Goal: Information Seeking & Learning: Check status

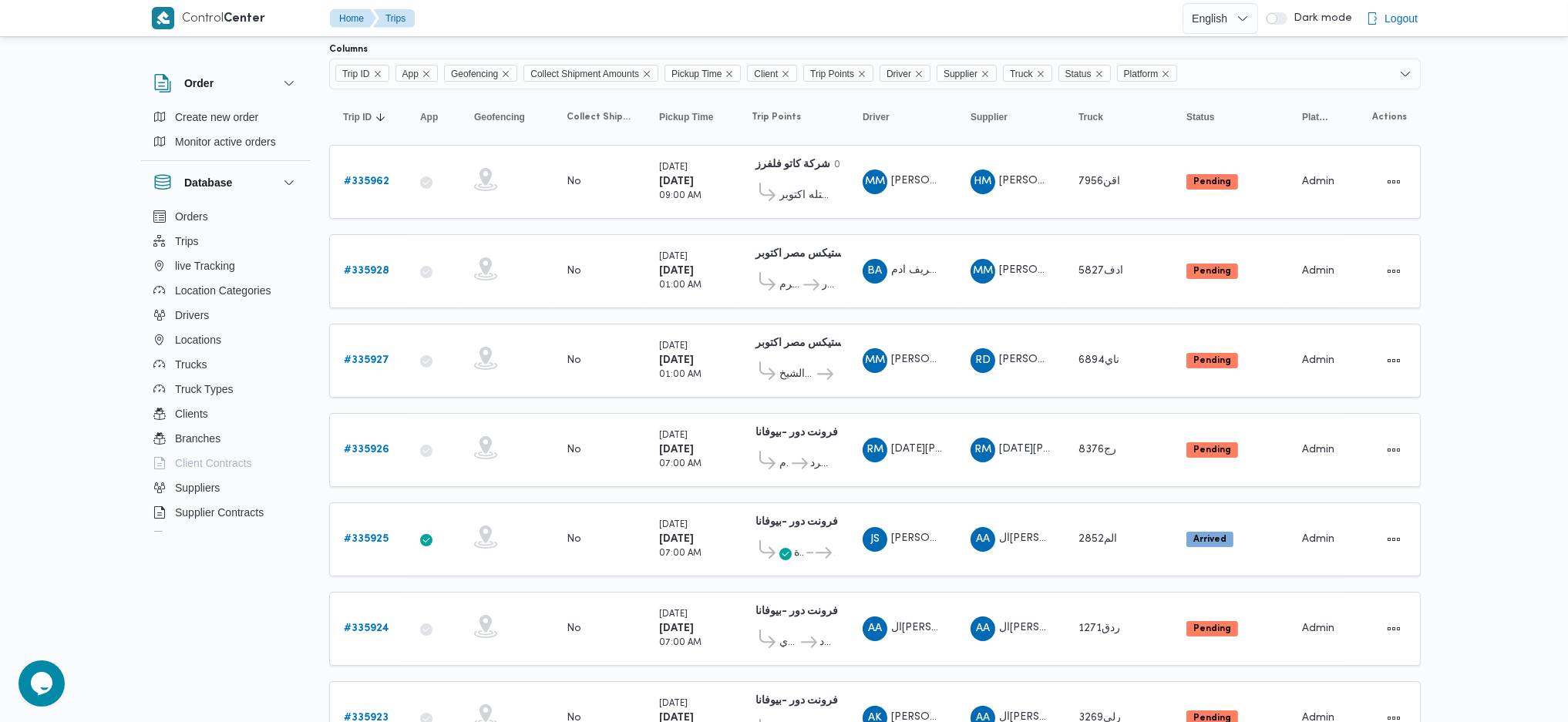
scroll to position [74, 0]
click at [374, 182] on b "# 335962" at bounding box center [366, 183] width 46 height 10
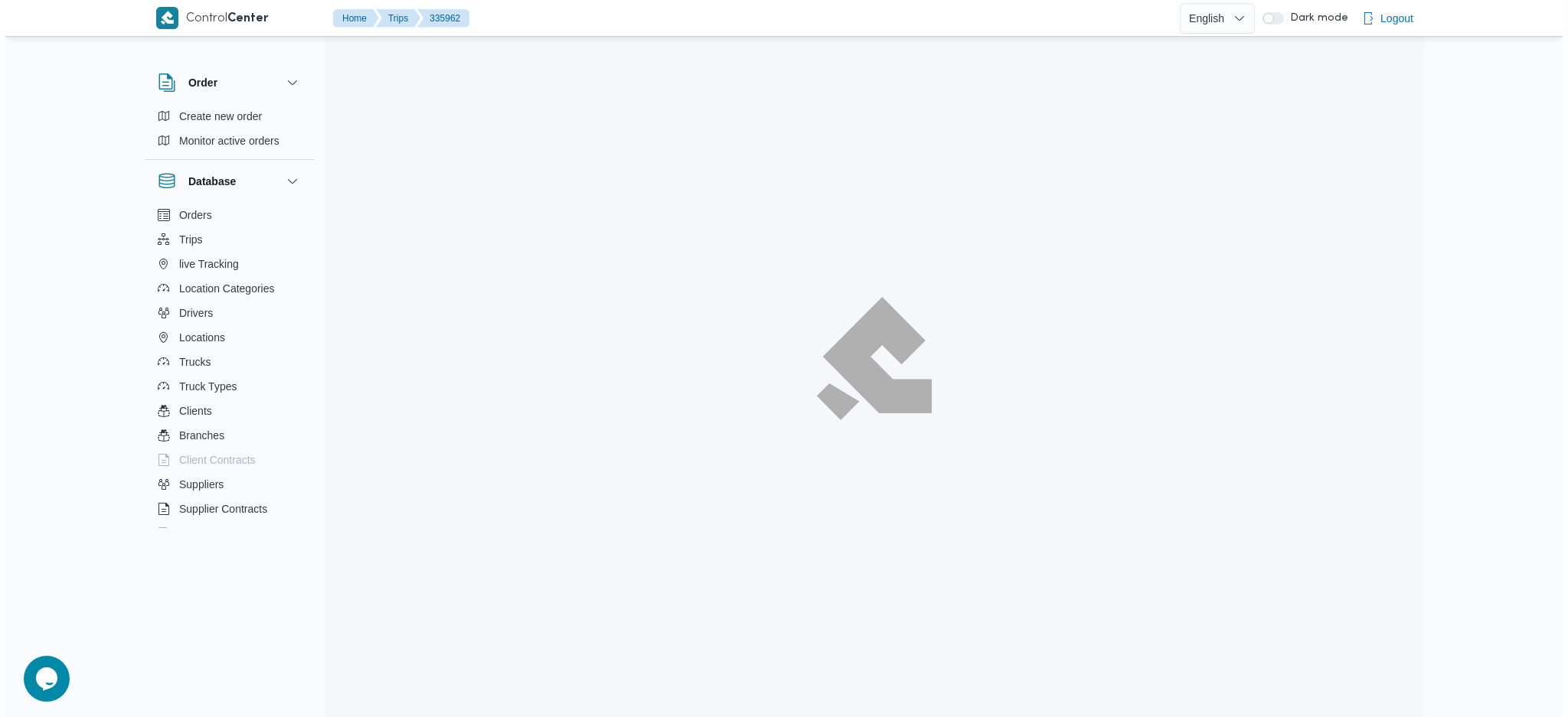
scroll to position [41, 0]
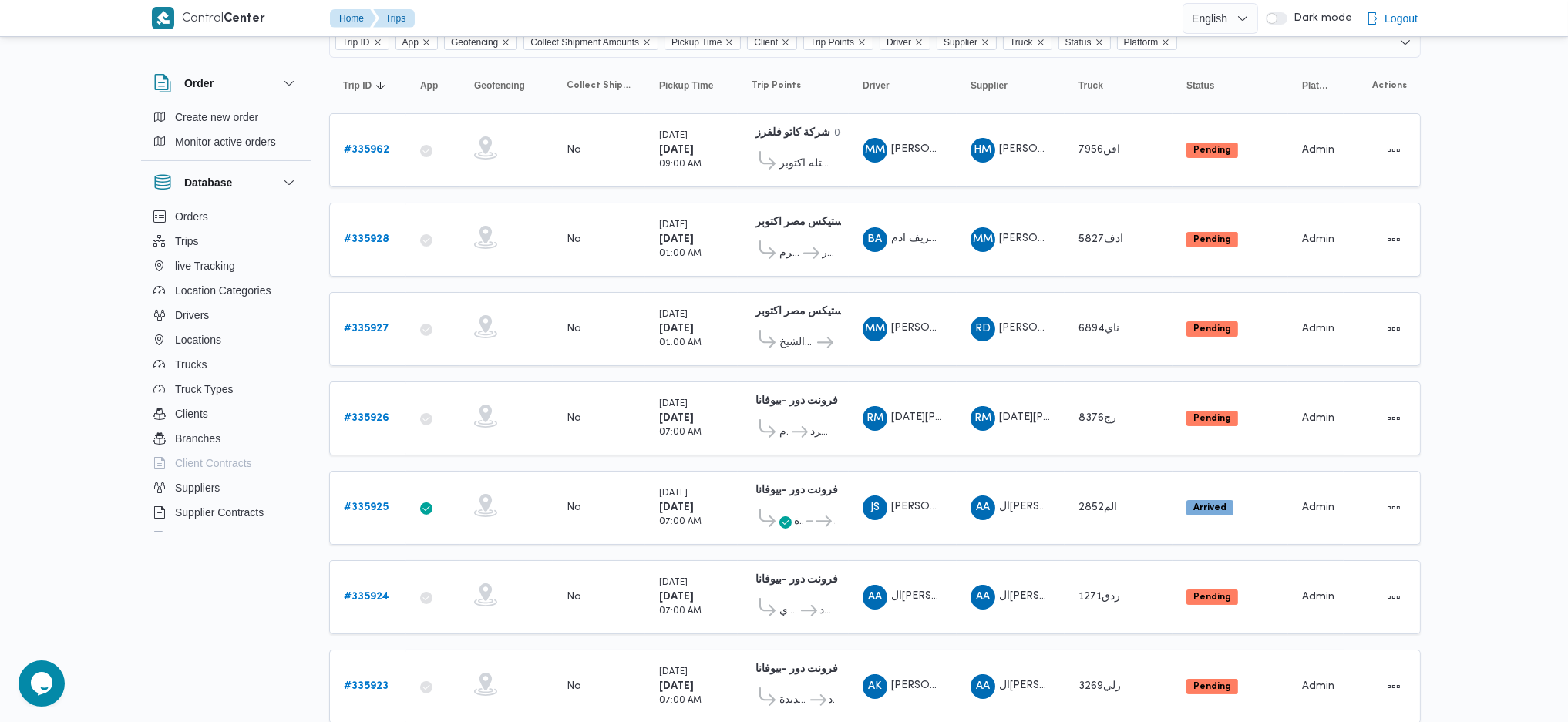
scroll to position [408, 0]
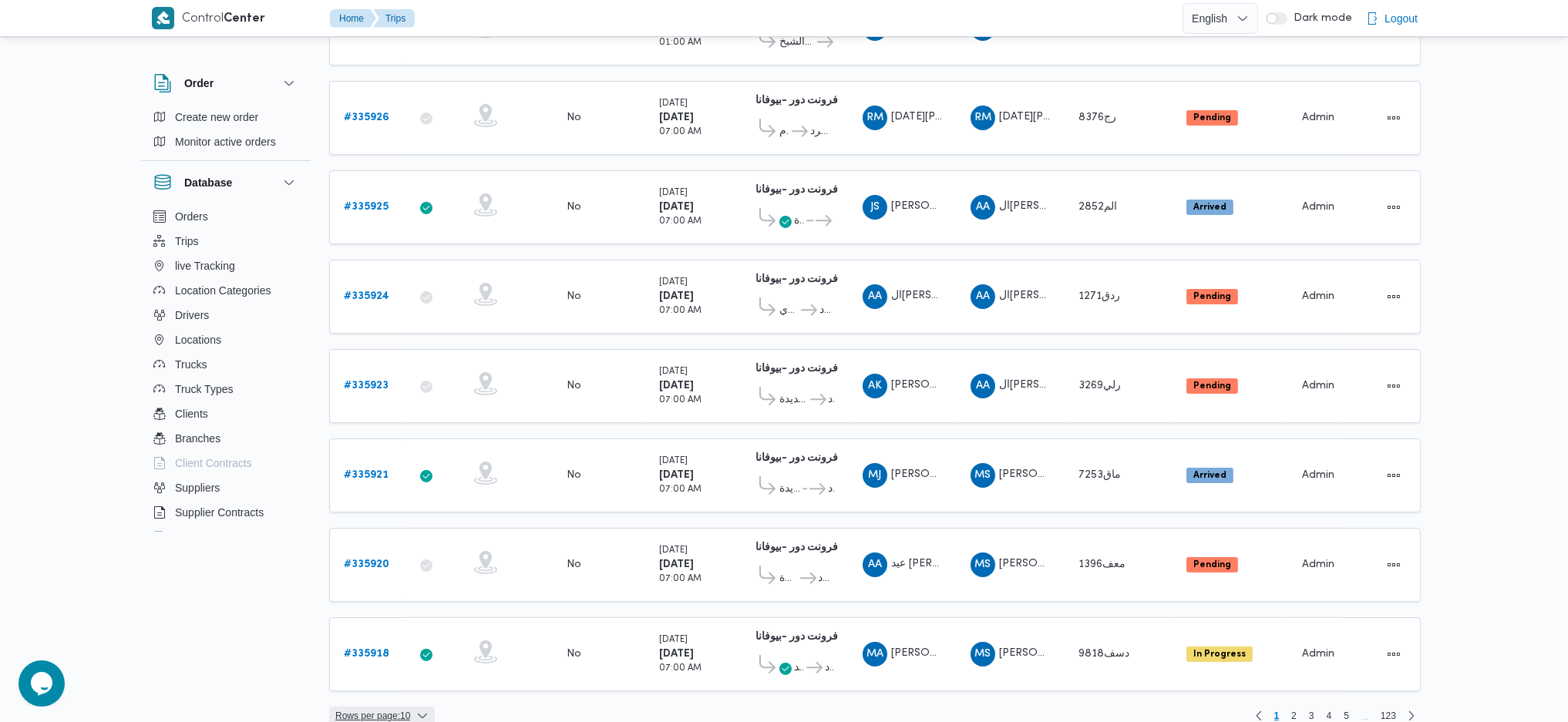
click at [414, 707] on span "Rows per page : 10" at bounding box center [382, 716] width 105 height 19
click at [406, 662] on span "20 rows" at bounding box center [402, 658] width 50 height 12
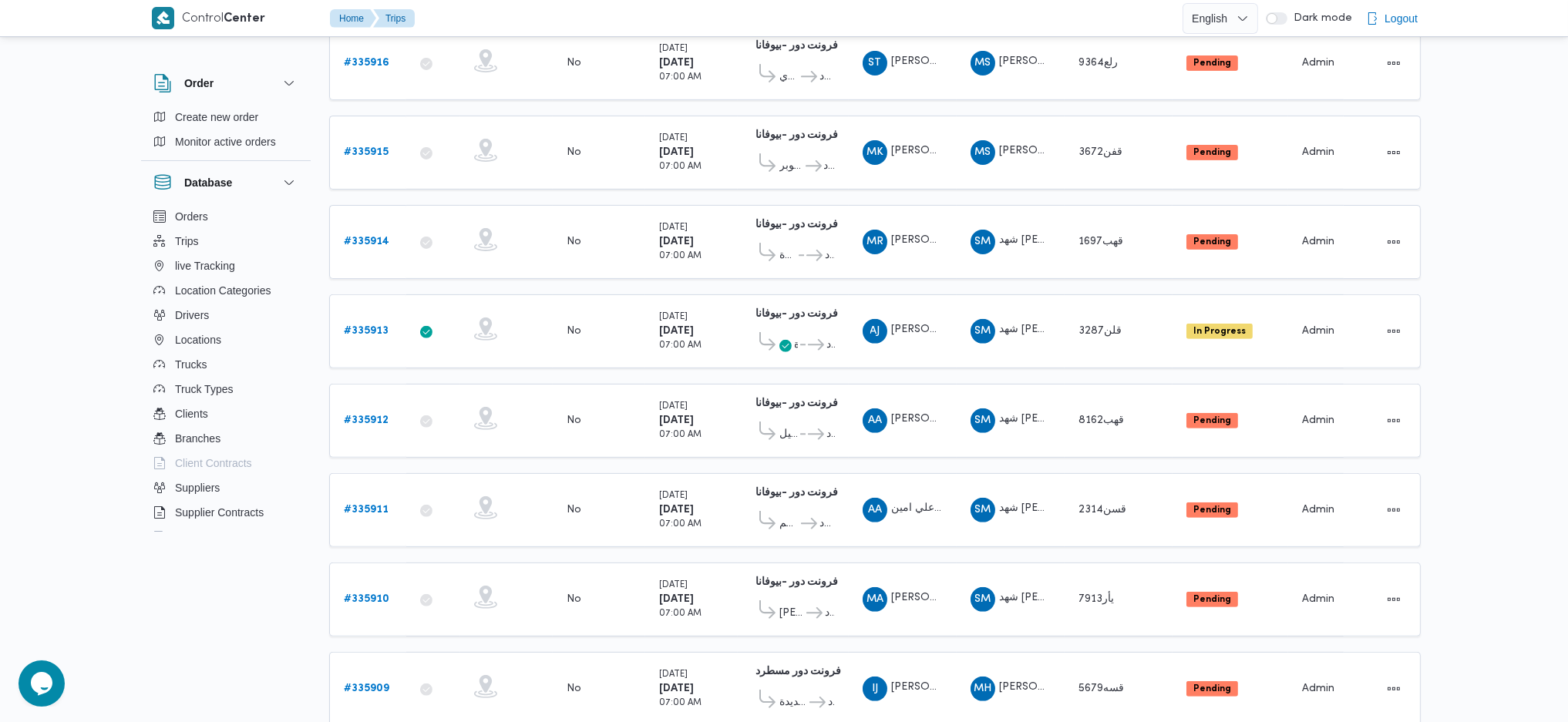
scroll to position [1281, 0]
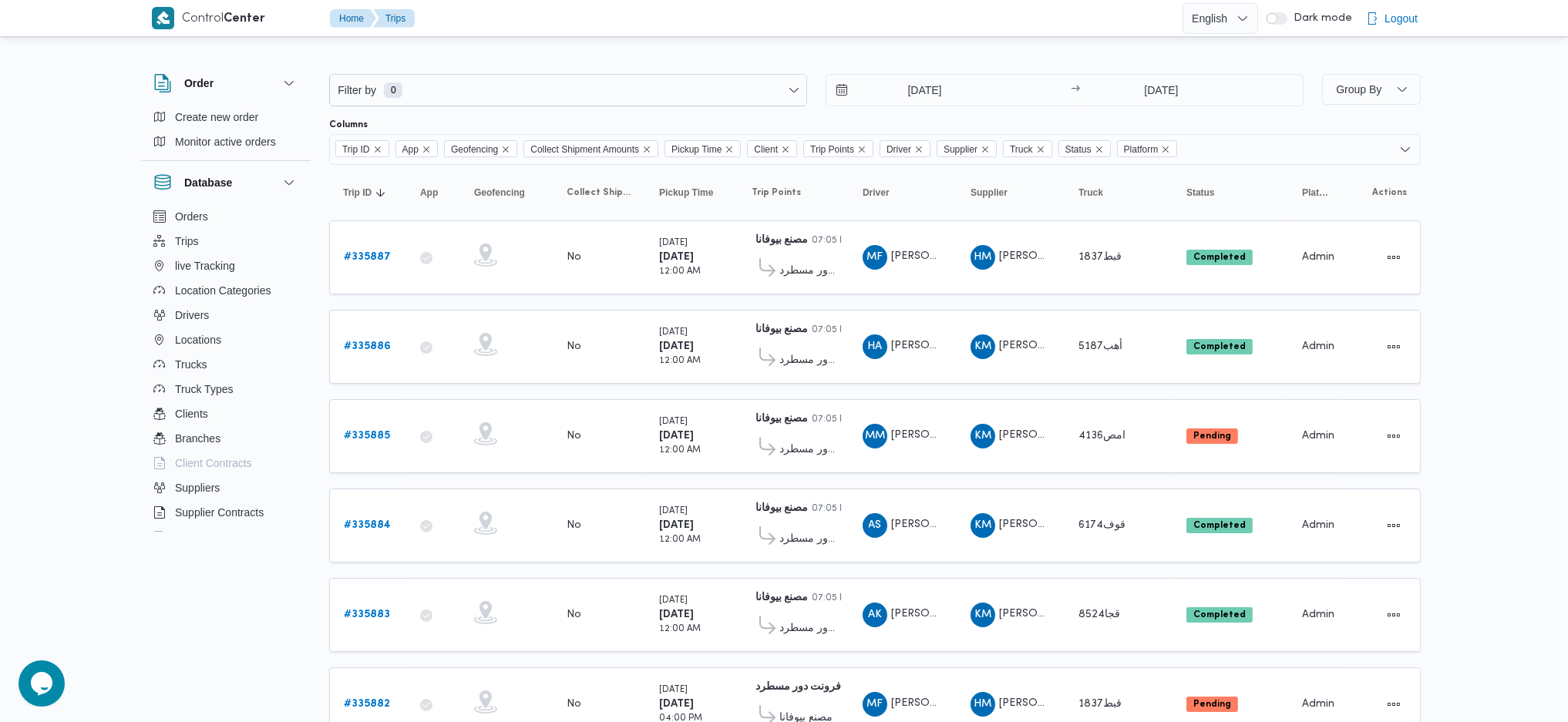
scroll to position [1, 0]
click at [932, 98] on input "[DATE]" at bounding box center [914, 90] width 175 height 31
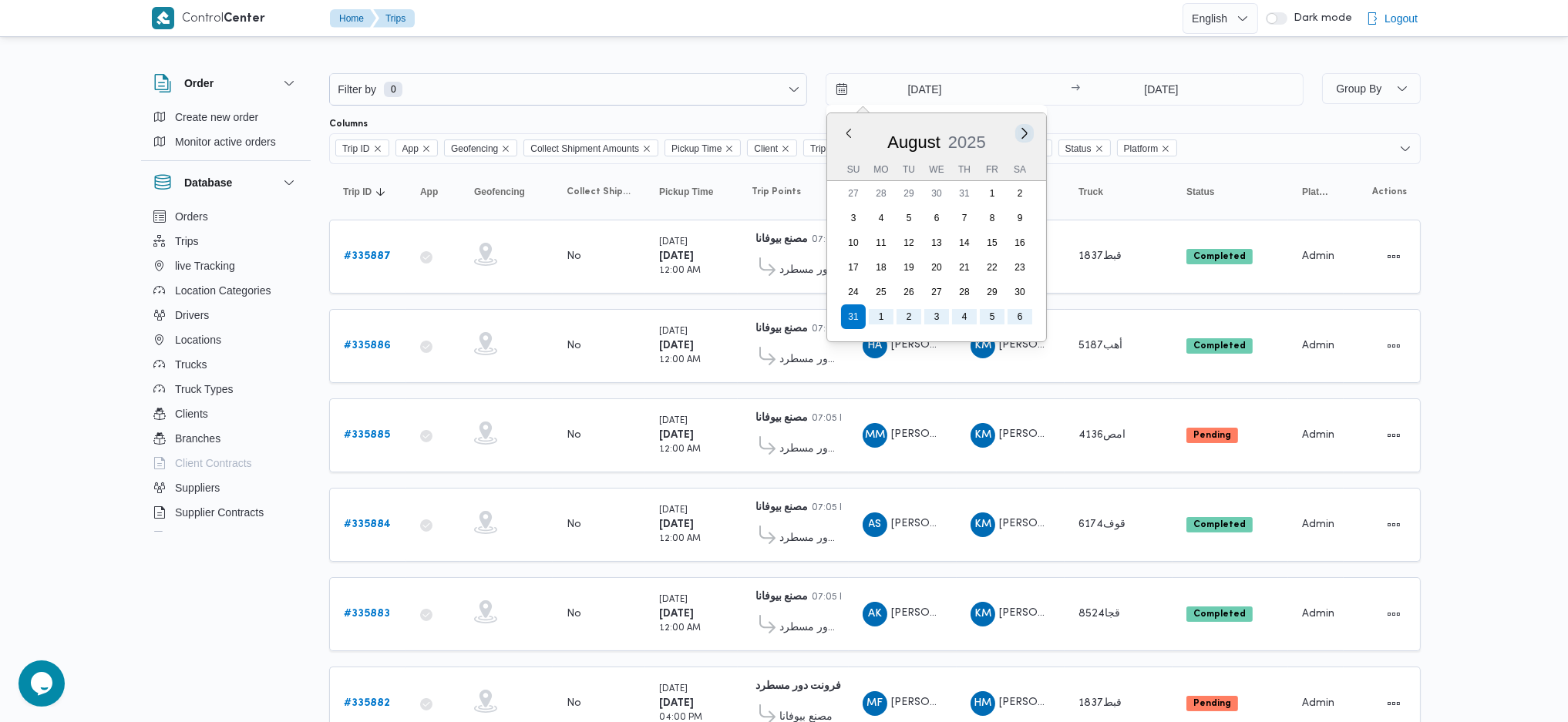
click at [1024, 127] on button "Next month" at bounding box center [1024, 132] width 15 height 15
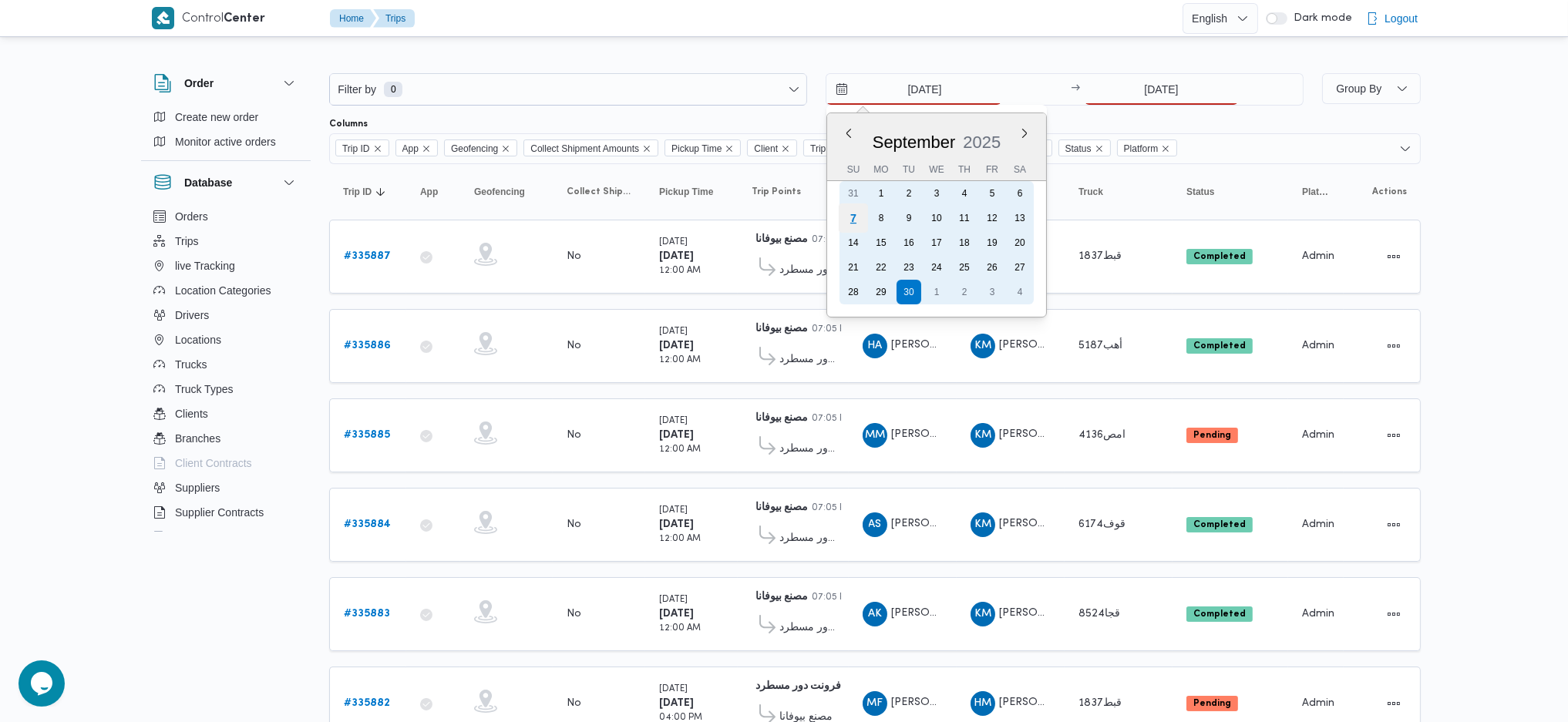
click at [852, 215] on div "7" at bounding box center [853, 218] width 29 height 29
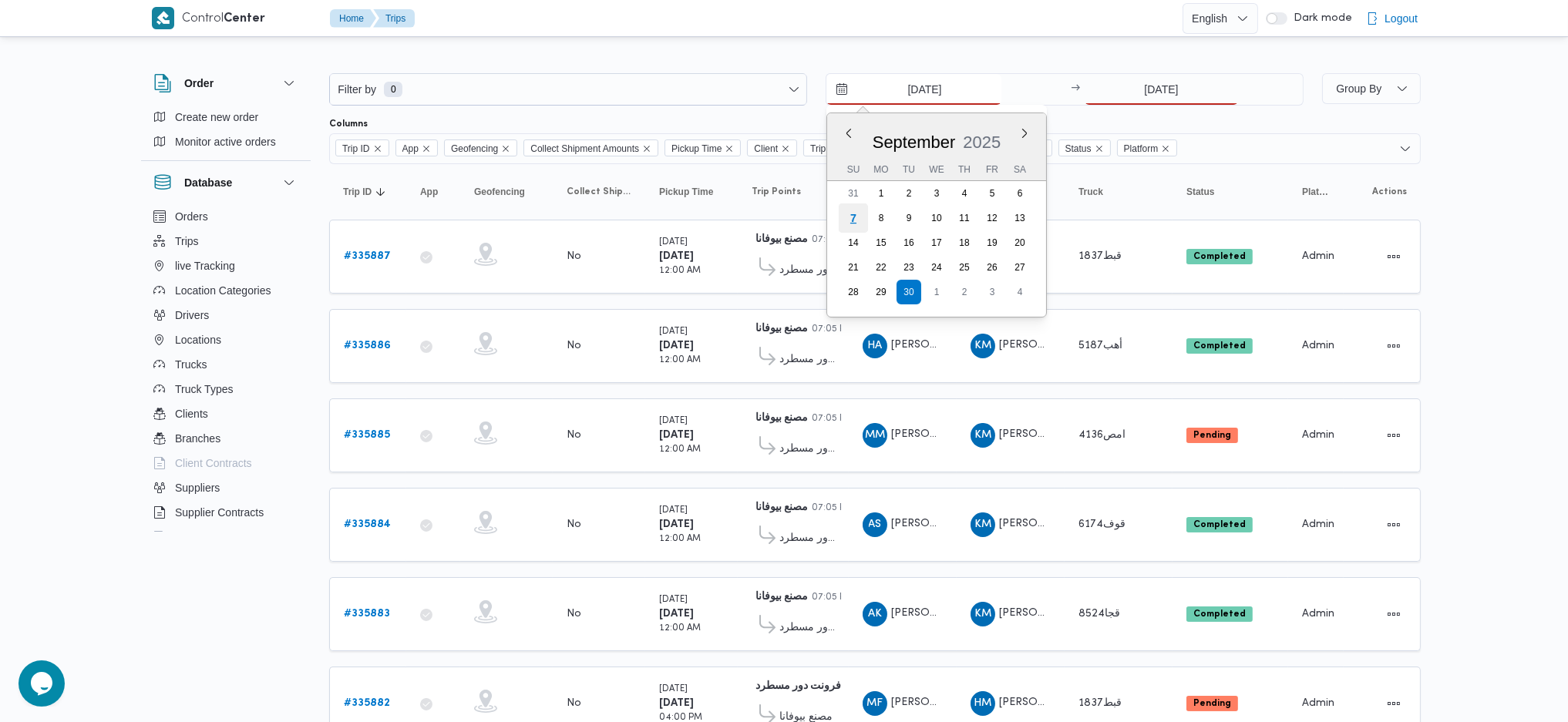
type input "[DATE]"
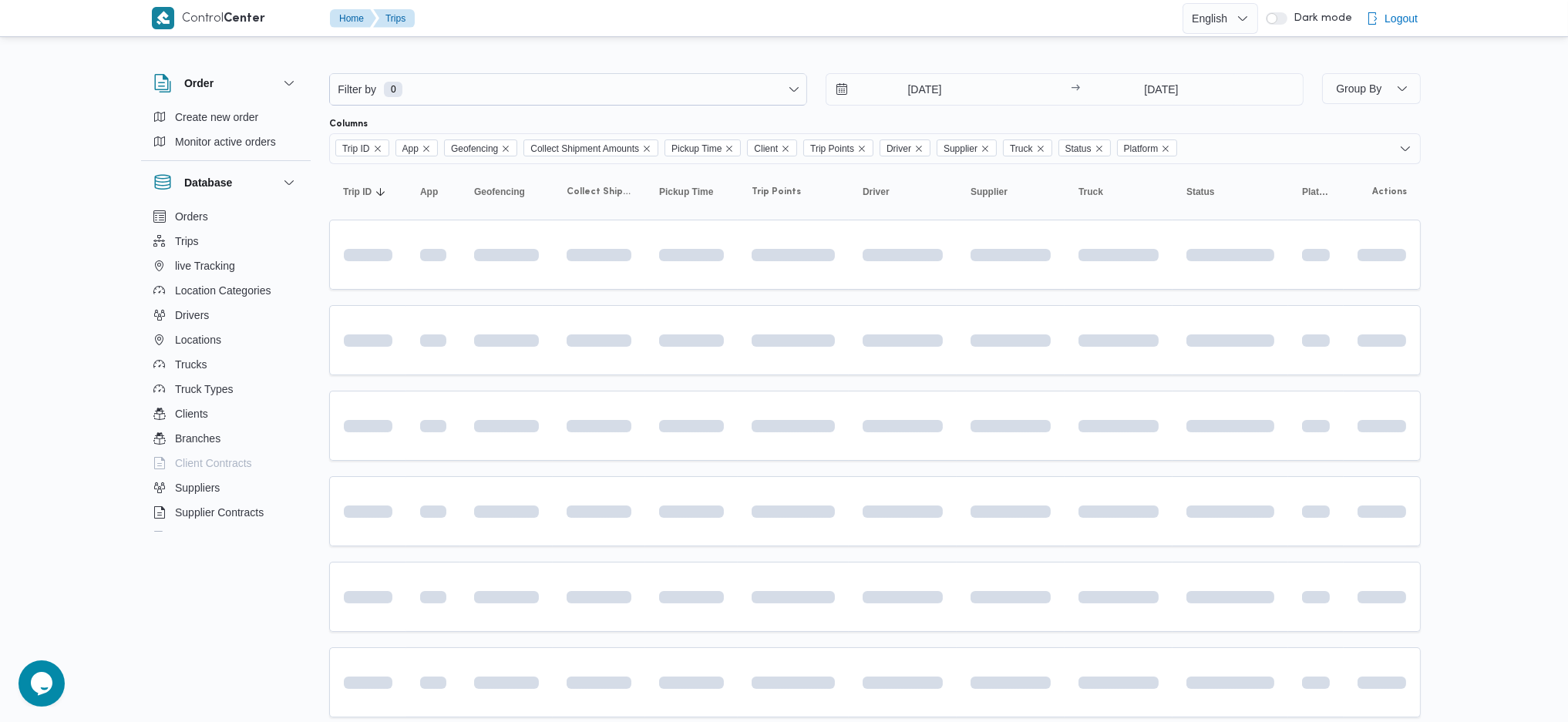
click at [1042, 116] on div at bounding box center [875, 111] width 1092 height 12
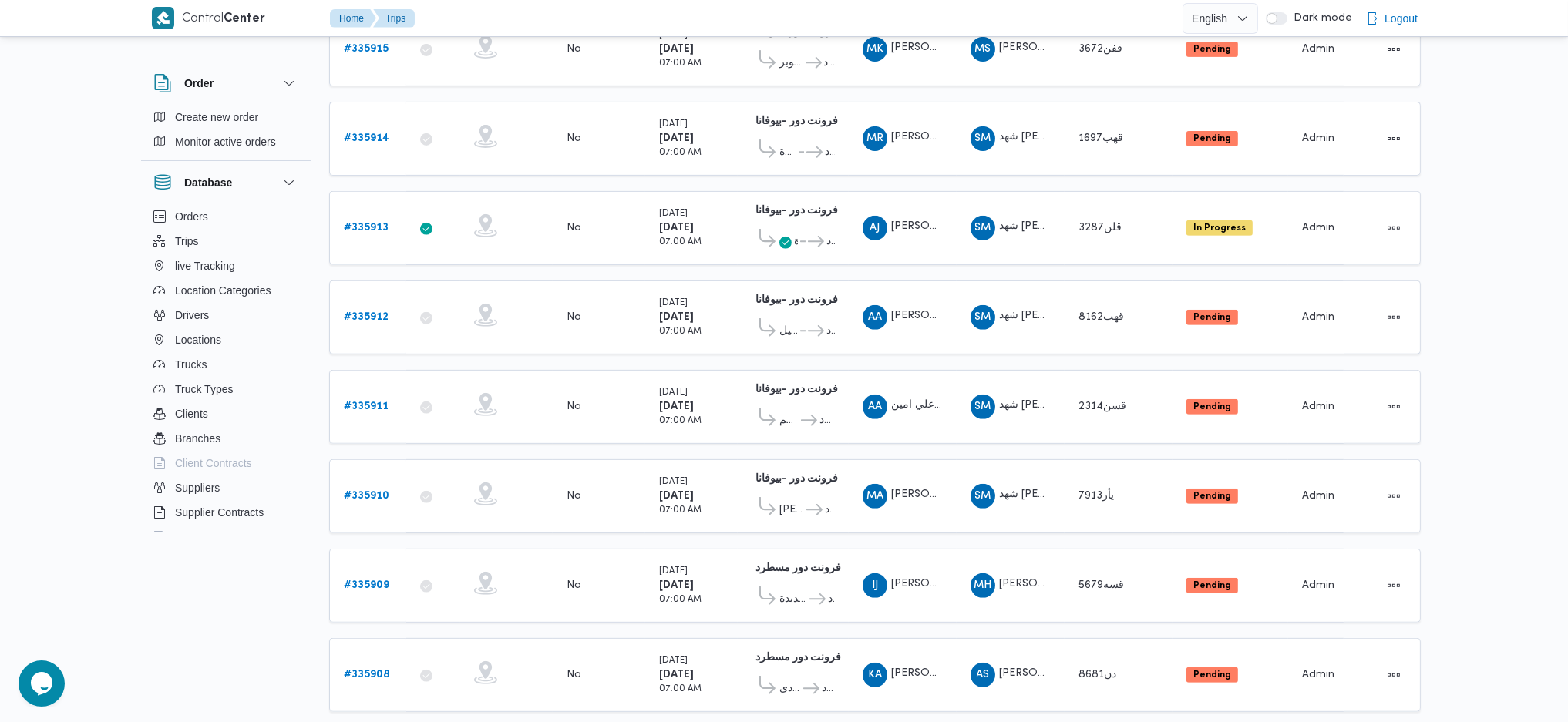
scroll to position [1280, 0]
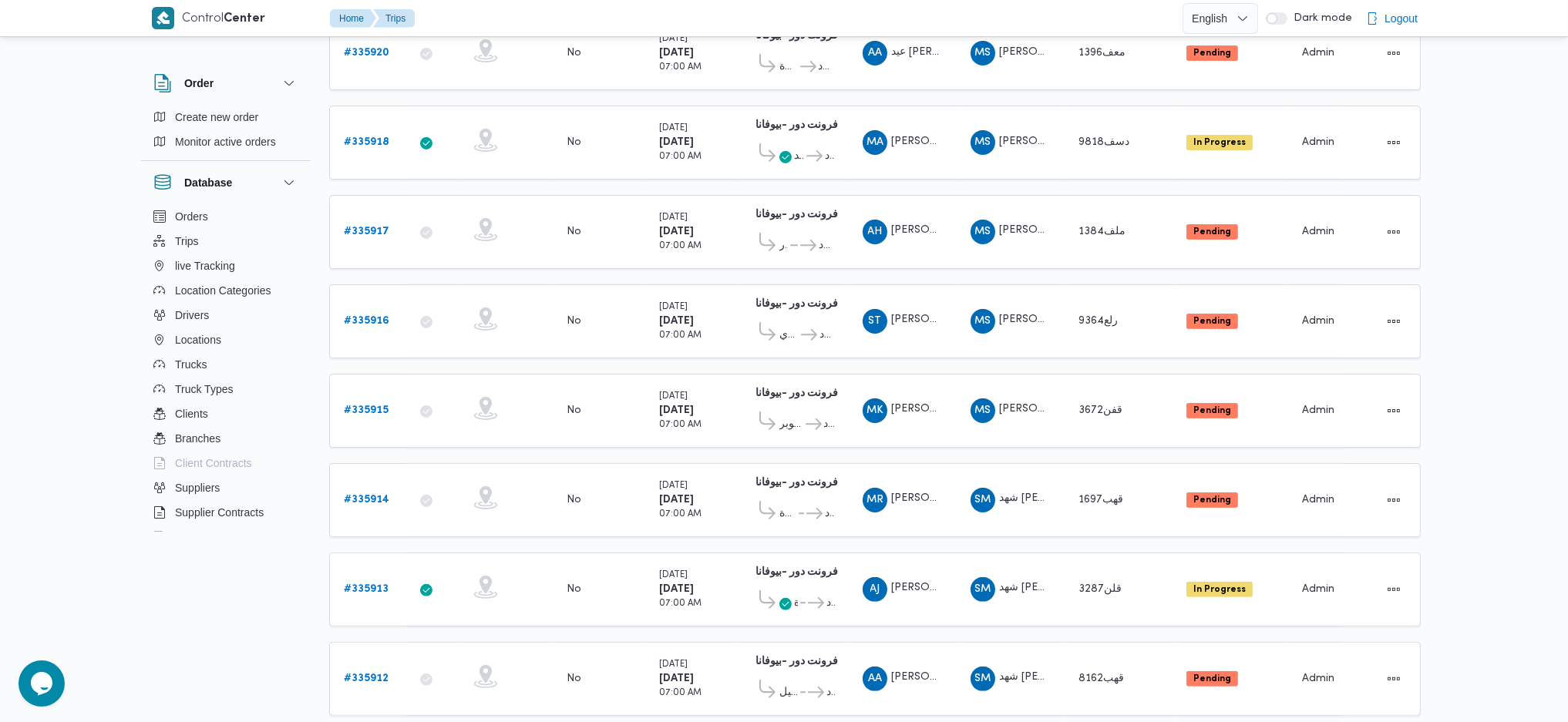
scroll to position [1281, 0]
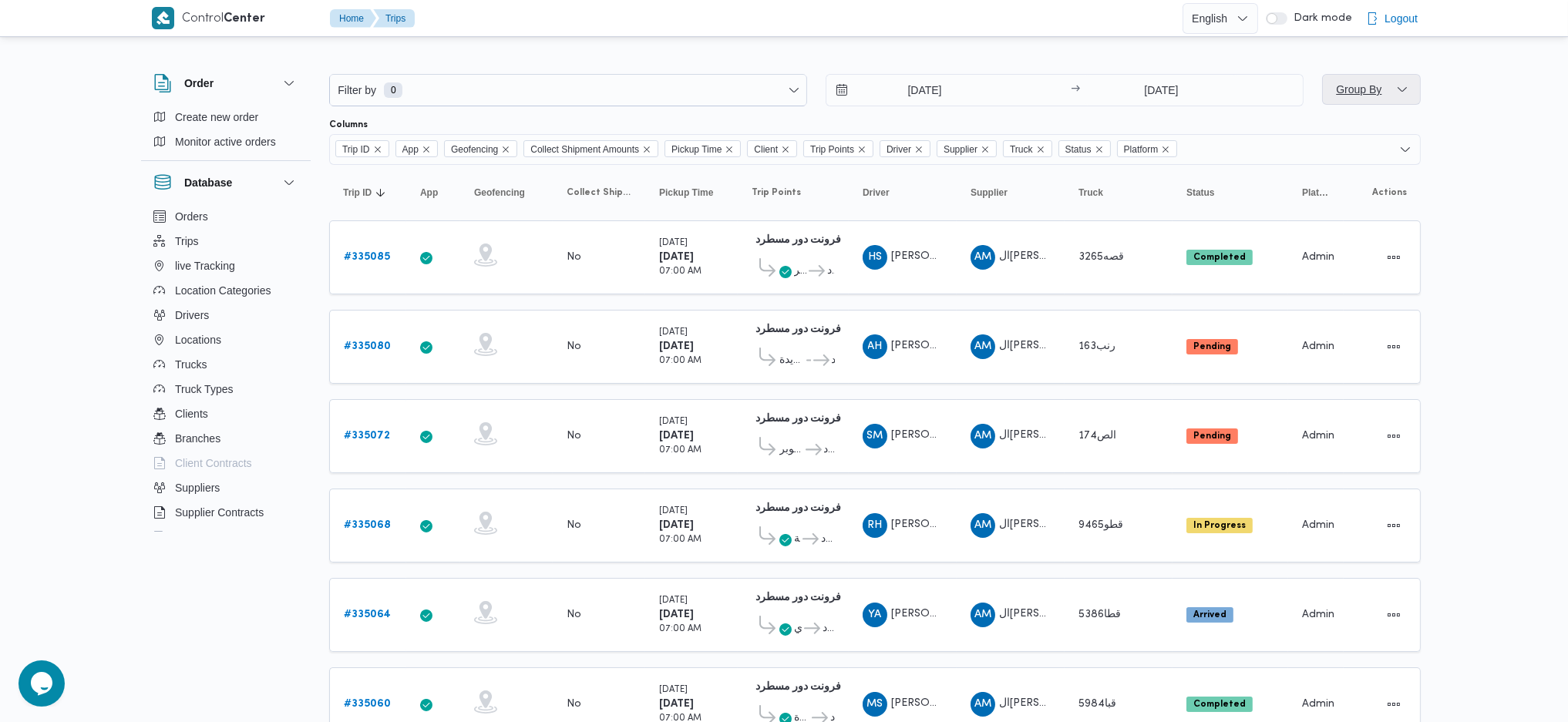
click at [1391, 92] on span "Group By" at bounding box center [1372, 90] width 87 height 31
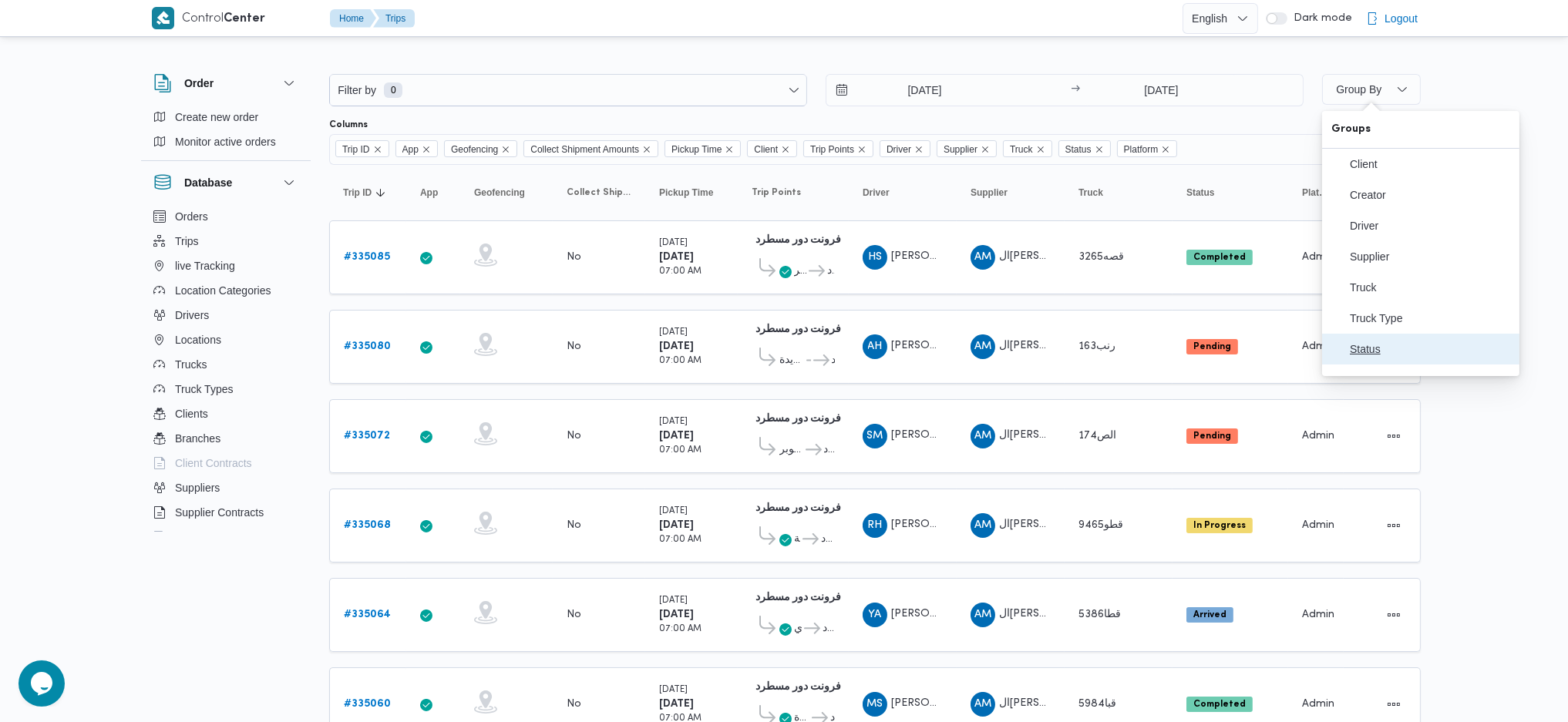
click at [1395, 348] on button "Status" at bounding box center [1421, 349] width 197 height 31
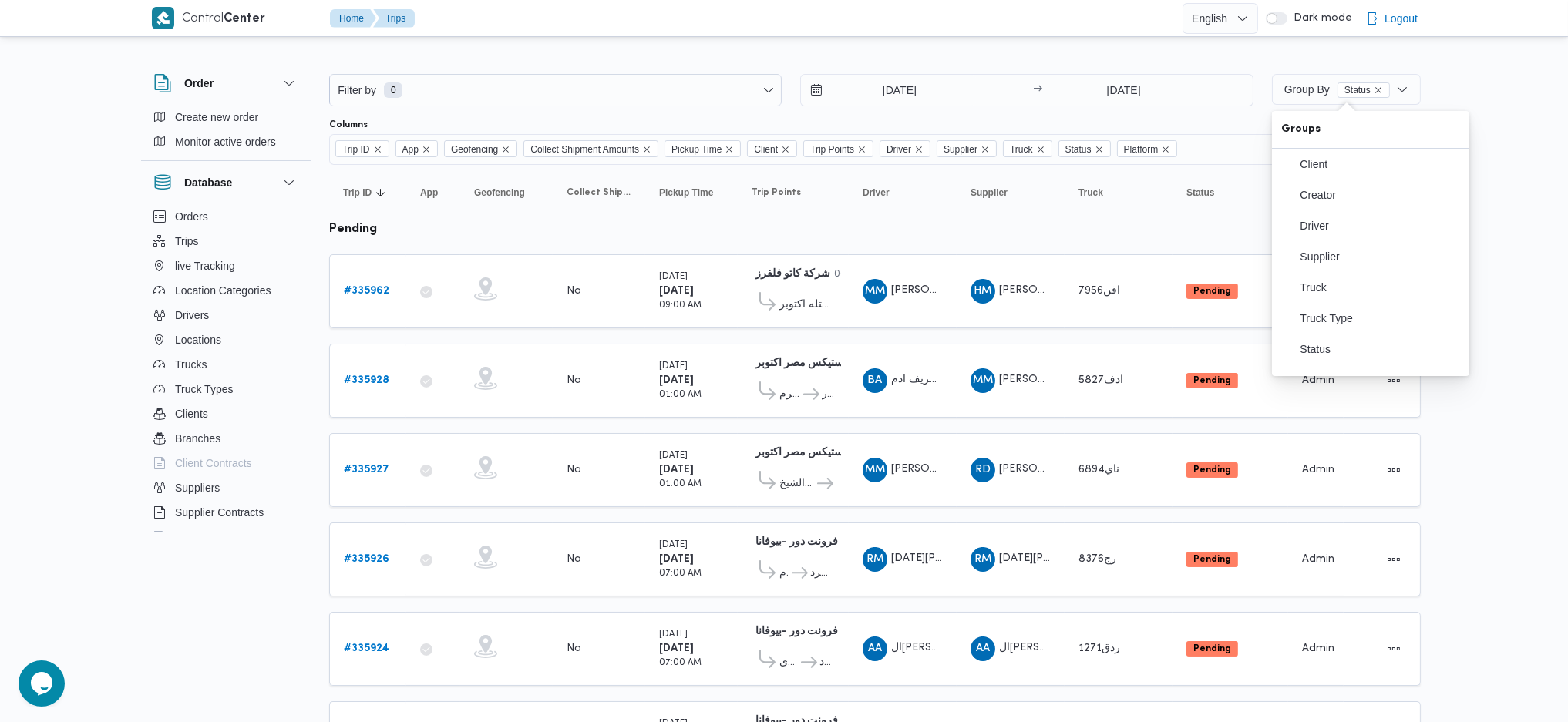
click at [1098, 62] on div at bounding box center [875, 62] width 1092 height 25
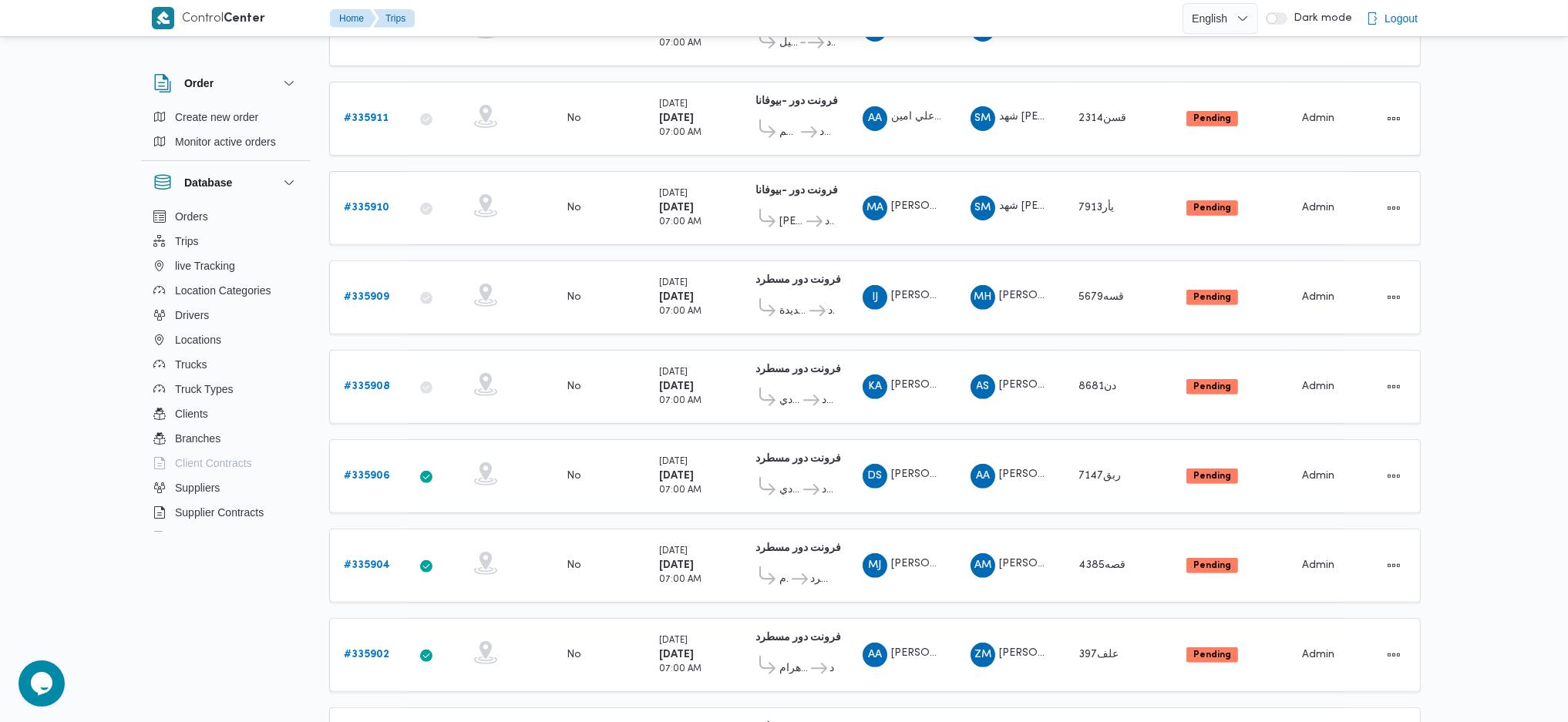
scroll to position [1314, 0]
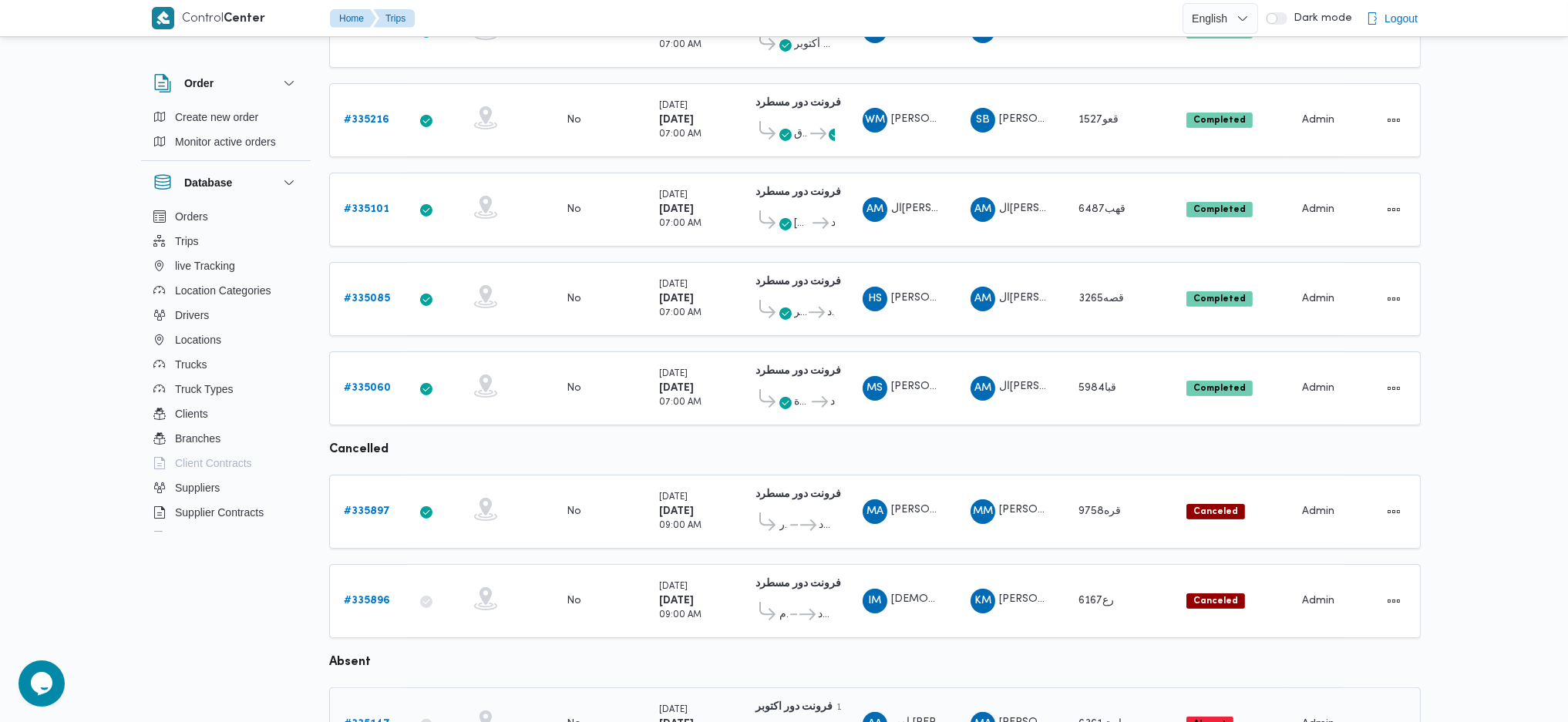
scroll to position [857, 0]
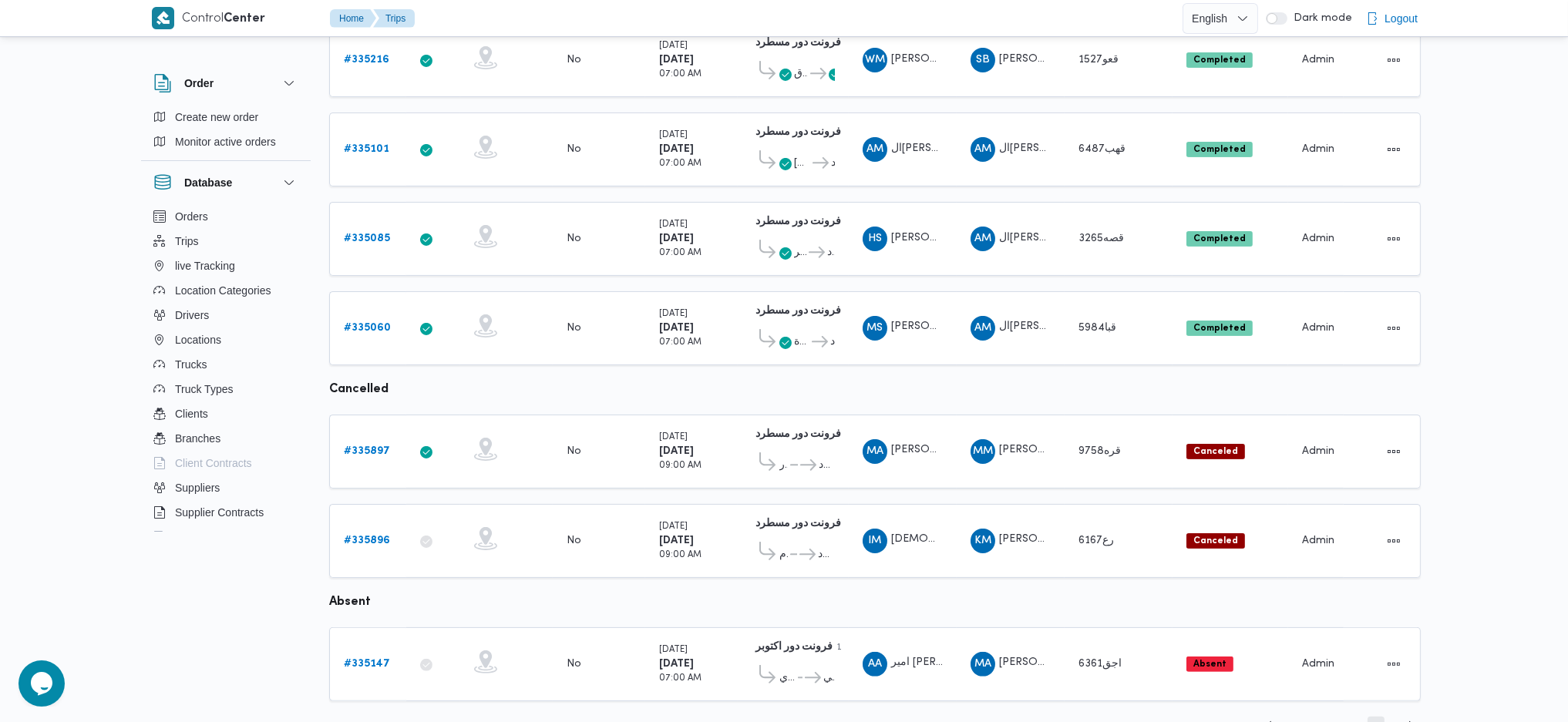
click at [1375, 717] on span "7" at bounding box center [1376, 726] width 5 height 19
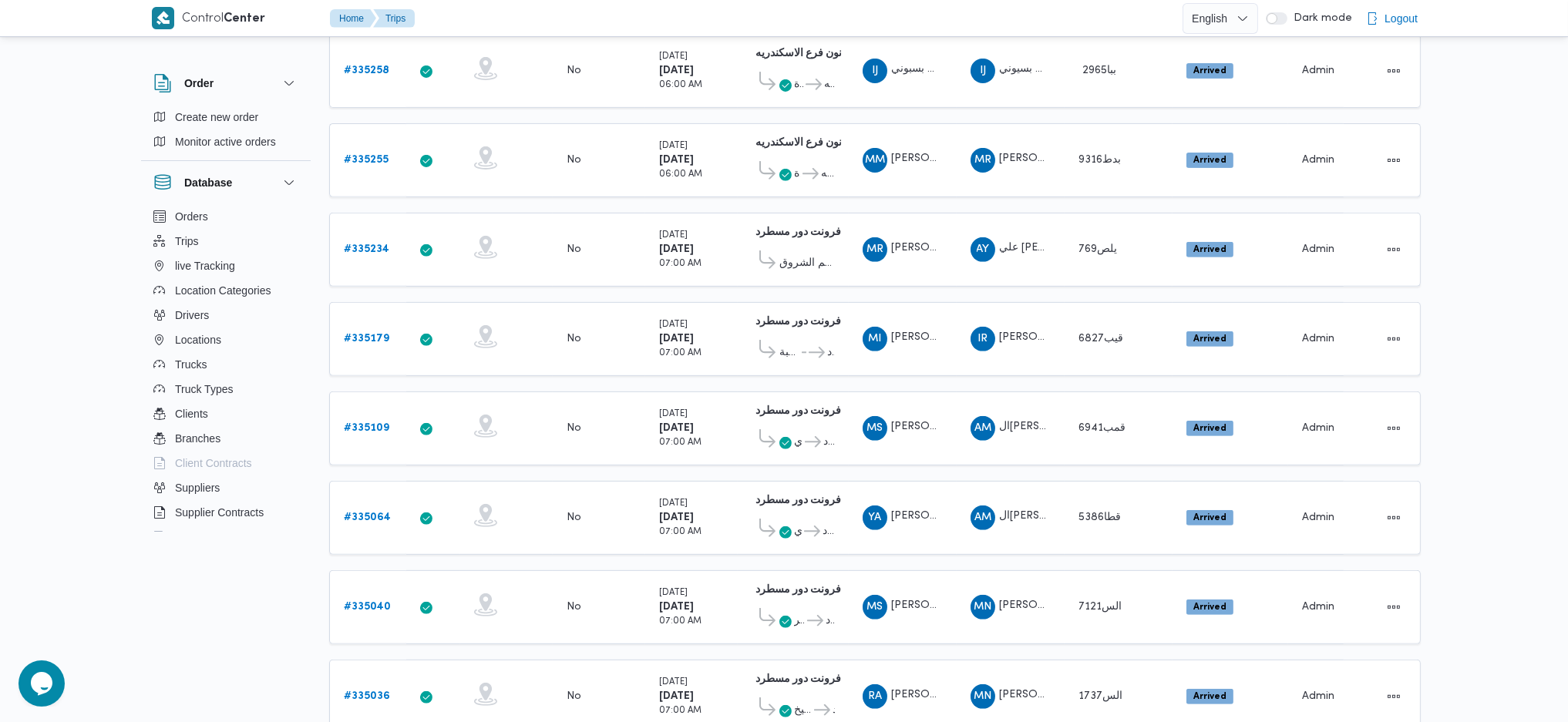
scroll to position [1314, 0]
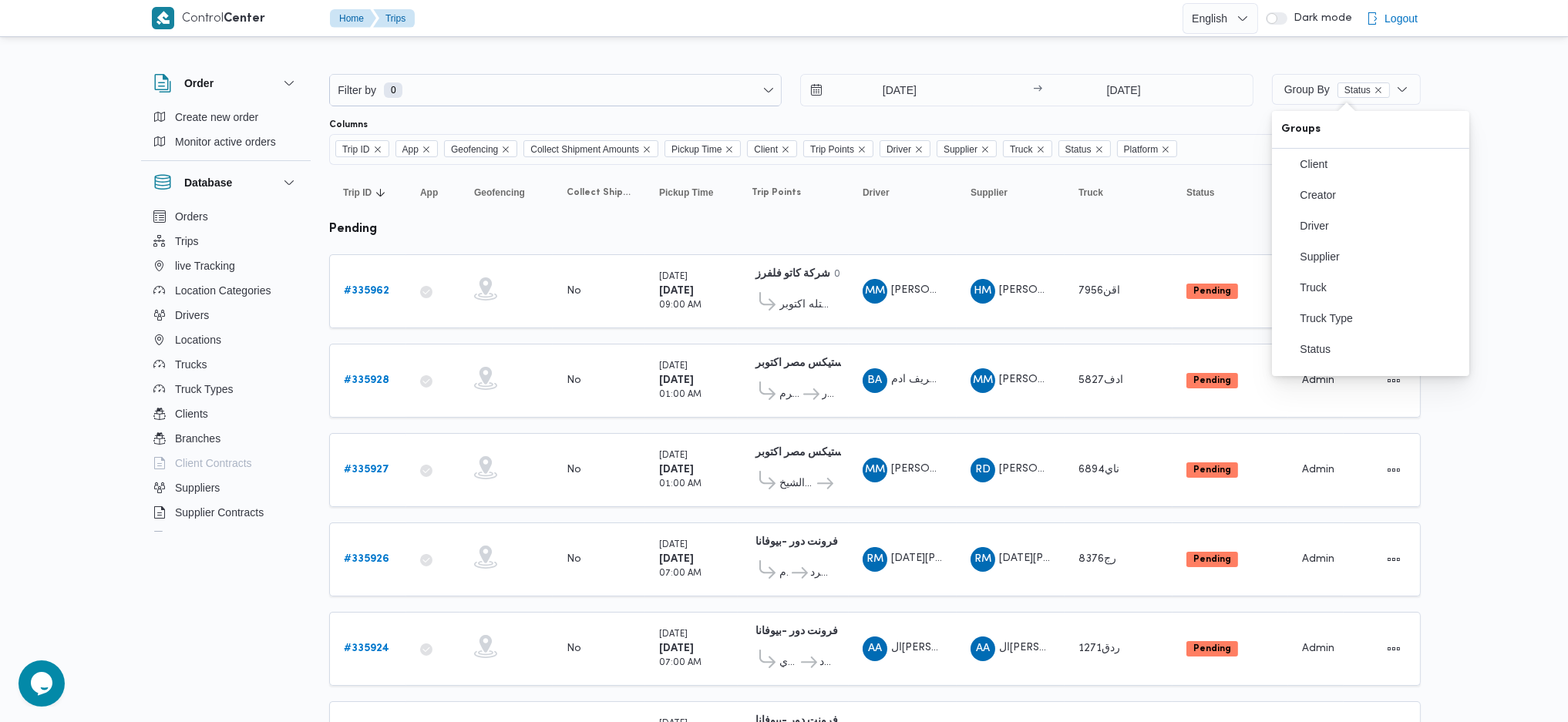
click at [1069, 57] on div at bounding box center [875, 62] width 1092 height 25
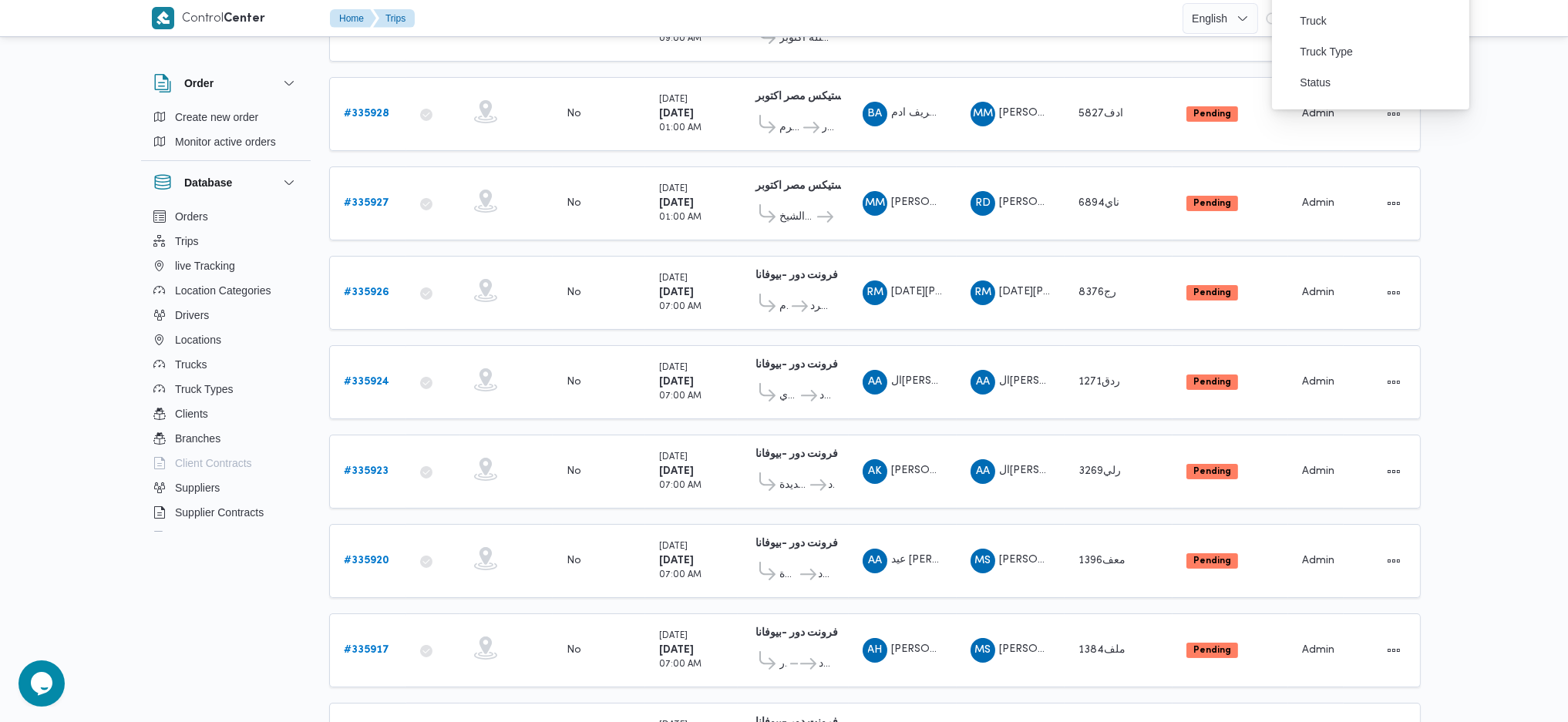
scroll to position [318, 0]
